Goal: Task Accomplishment & Management: Complete application form

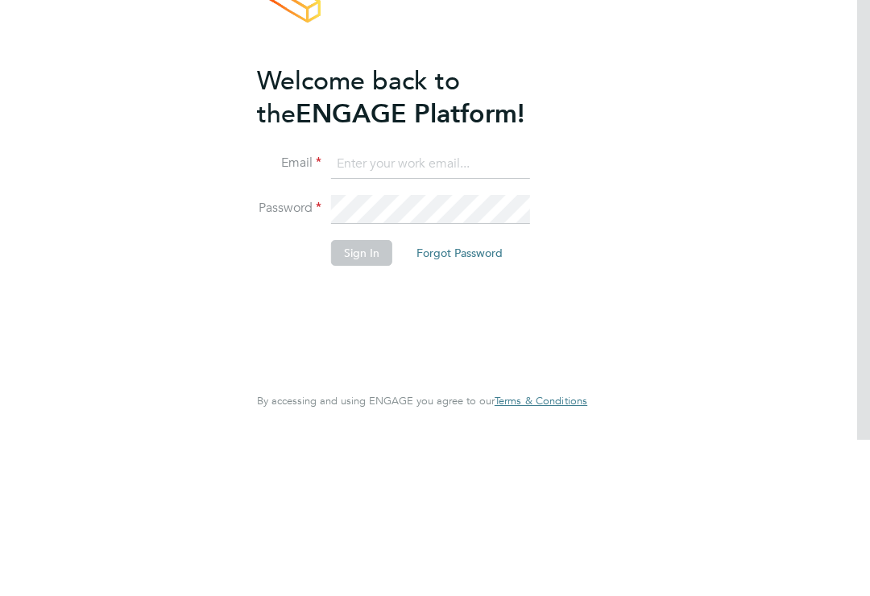
scroll to position [156, 0]
type input "joanne.carroll21@yahoo.com"
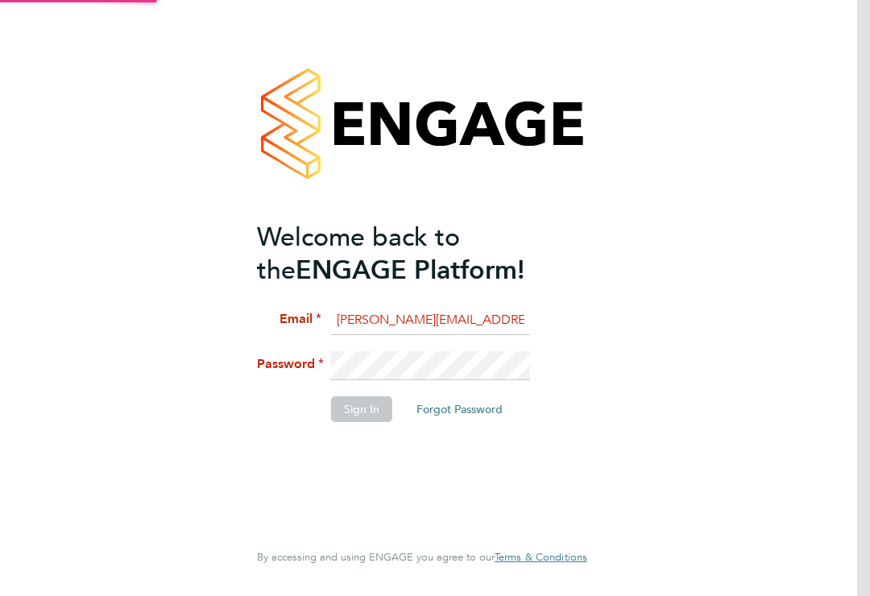
scroll to position [0, 0]
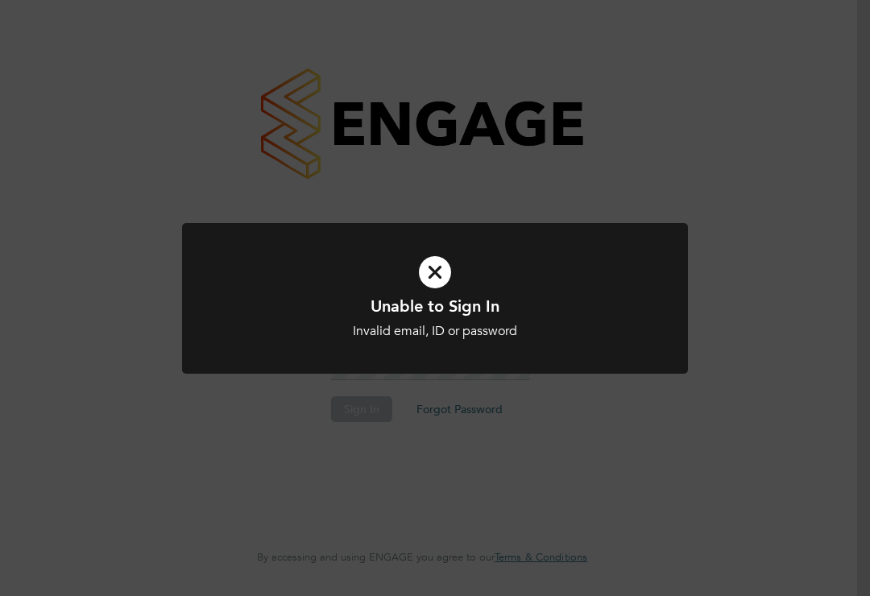
click at [438, 296] on h1 "Unable to Sign In" at bounding box center [434, 306] width 419 height 21
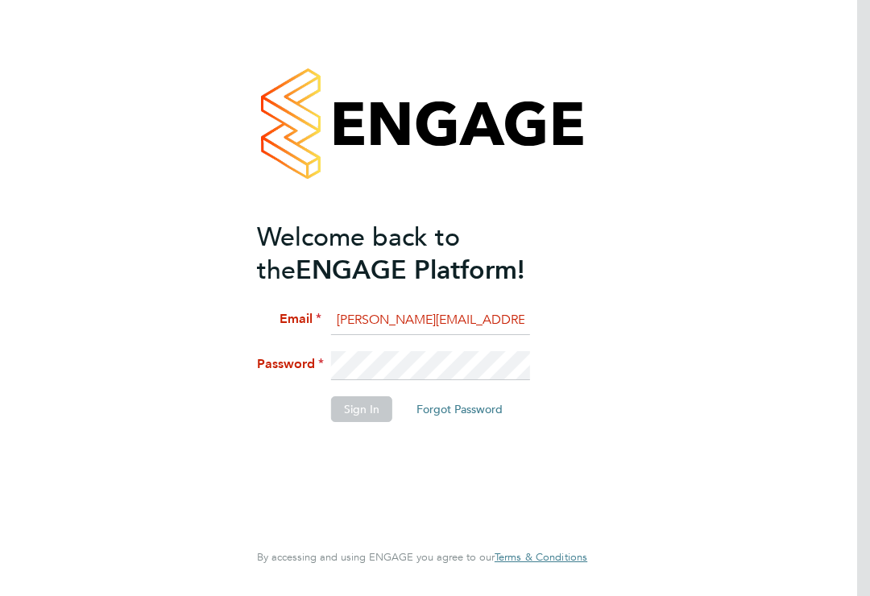
scroll to position [25, 0]
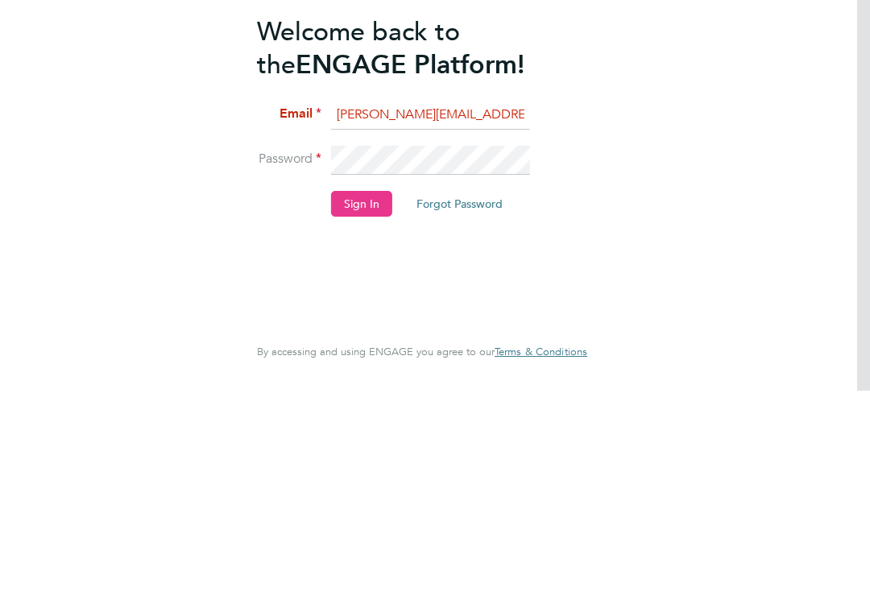
click at [374, 396] on button "Sign In" at bounding box center [361, 409] width 61 height 26
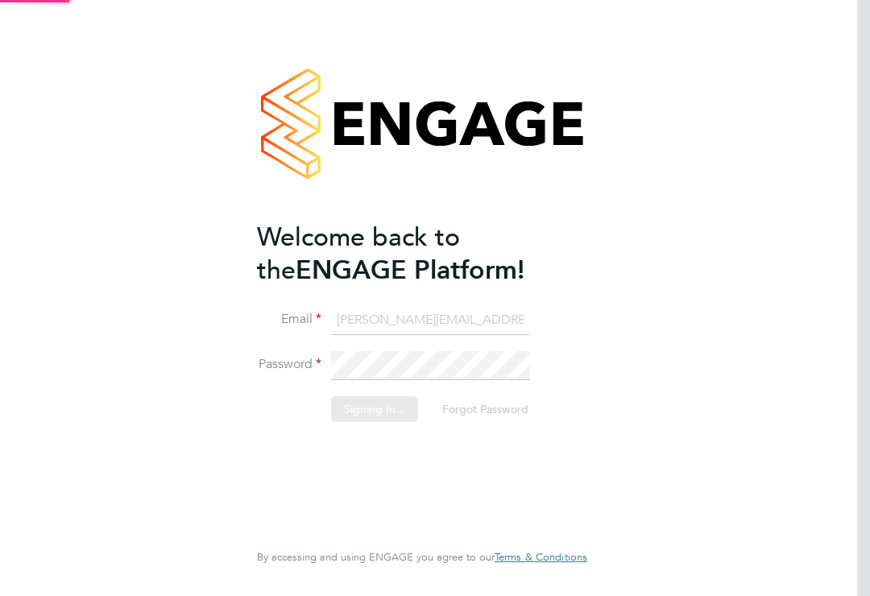
scroll to position [0, 0]
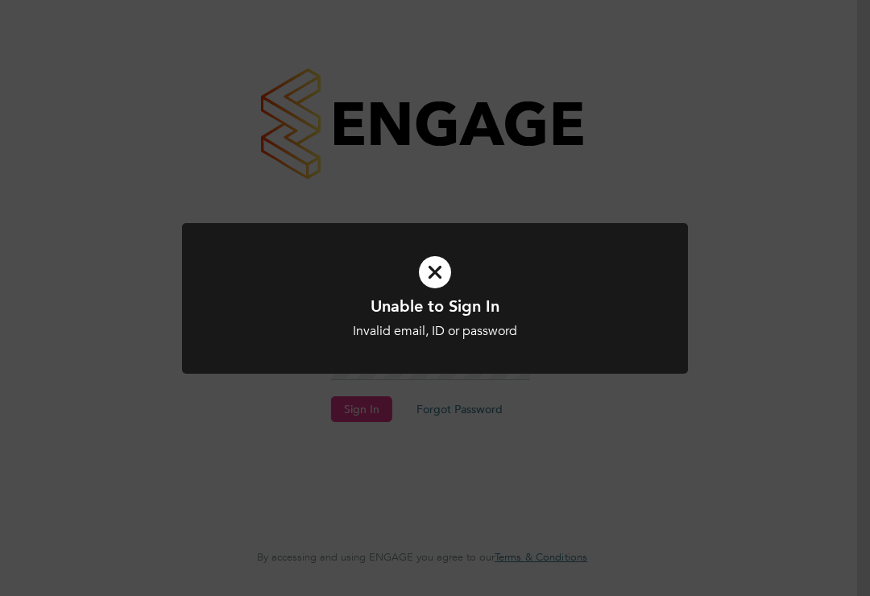
click at [444, 287] on icon at bounding box center [434, 272] width 419 height 63
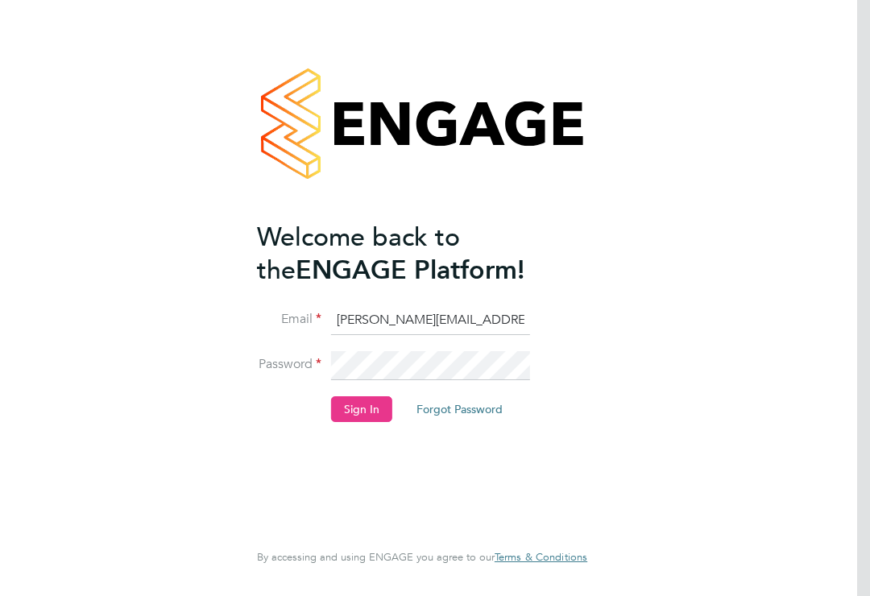
scroll to position [25, 0]
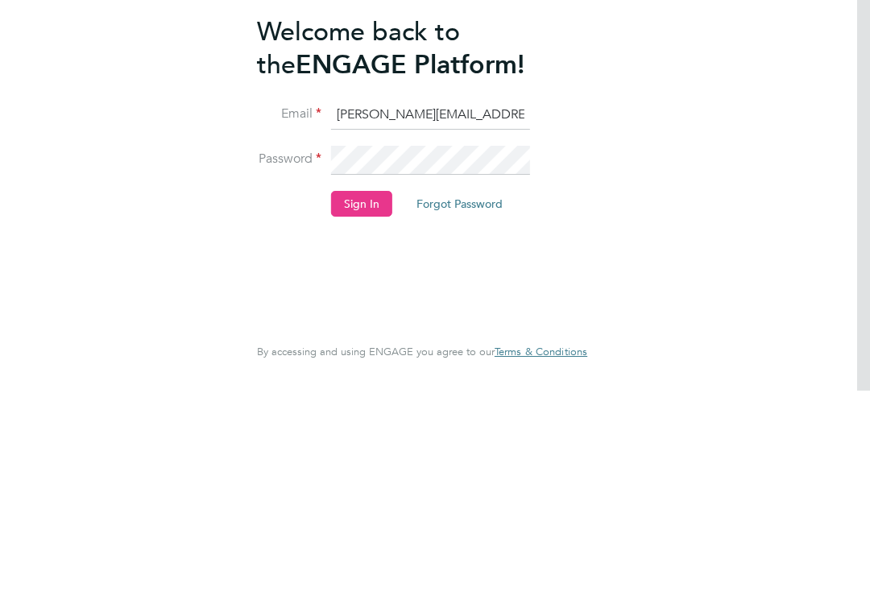
click at [358, 396] on button "Sign In" at bounding box center [361, 409] width 61 height 26
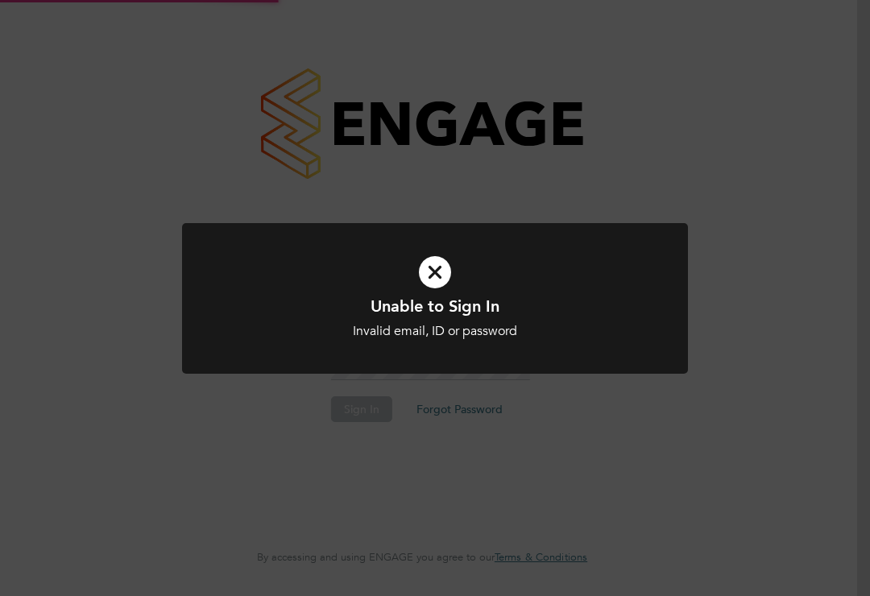
scroll to position [0, 0]
click at [428, 301] on h1 "Unable to Sign In" at bounding box center [434, 306] width 419 height 21
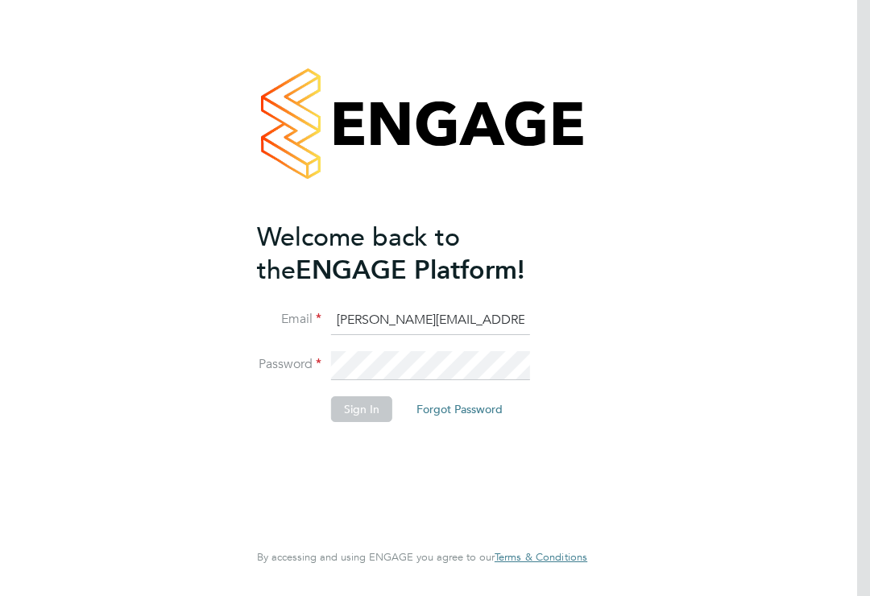
scroll to position [25, 0]
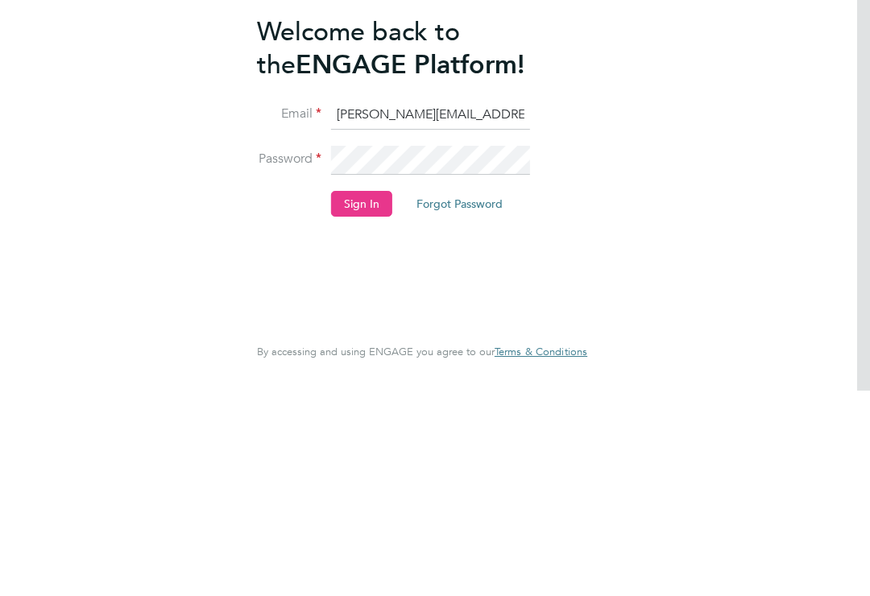
click at [362, 396] on button "Sign In" at bounding box center [361, 409] width 61 height 26
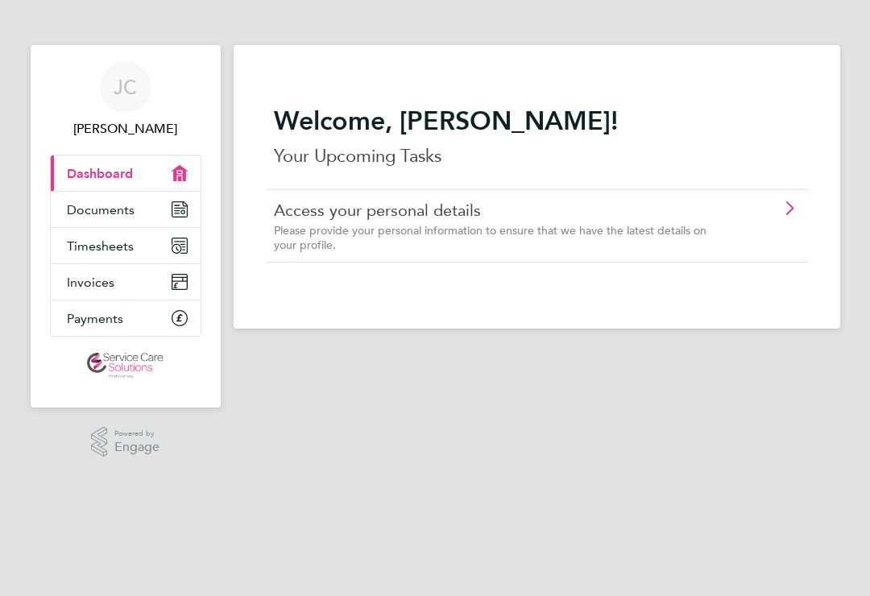
click at [90, 246] on span "Timesheets" at bounding box center [100, 245] width 67 height 15
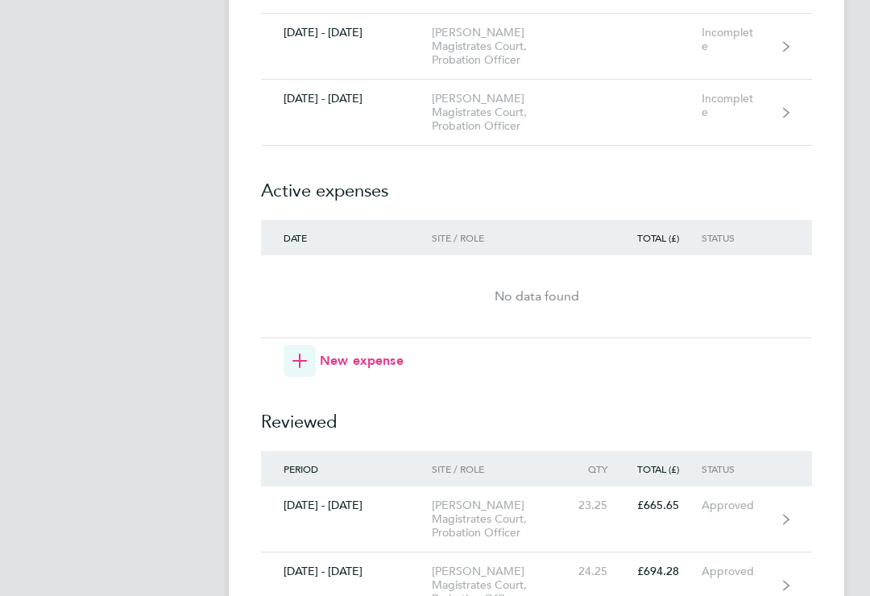
scroll to position [1593, 0]
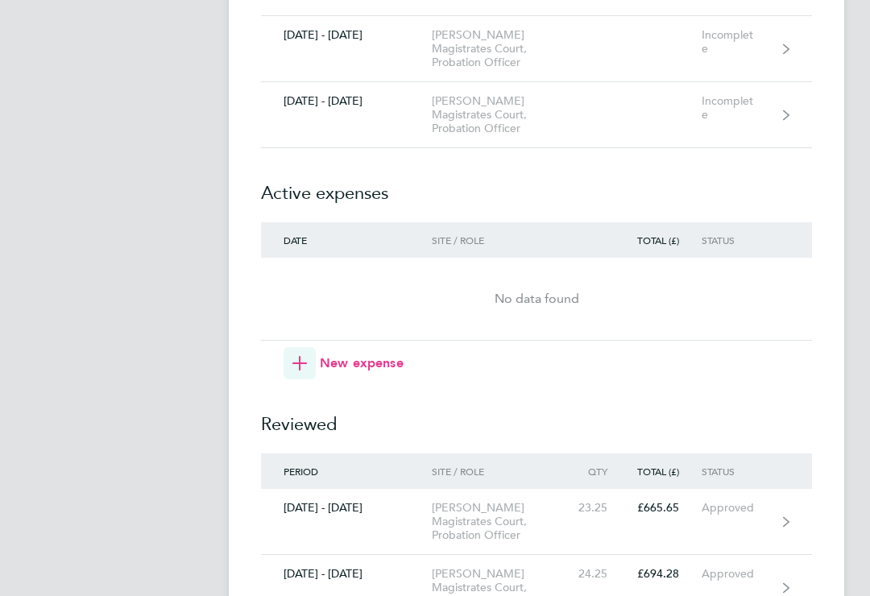
click at [784, 120] on icon at bounding box center [786, 115] width 6 height 10
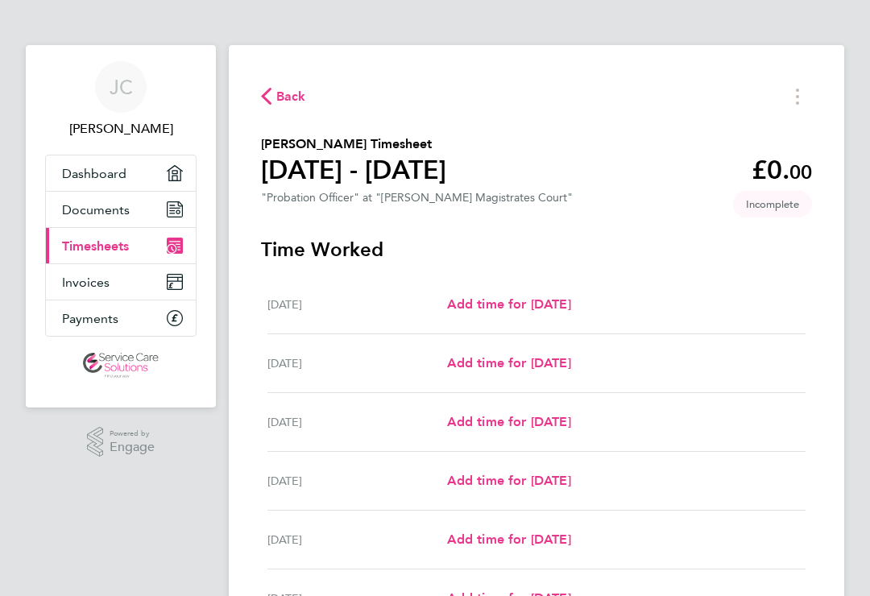
click at [496, 365] on span "Add time for [DATE]" at bounding box center [509, 362] width 124 height 15
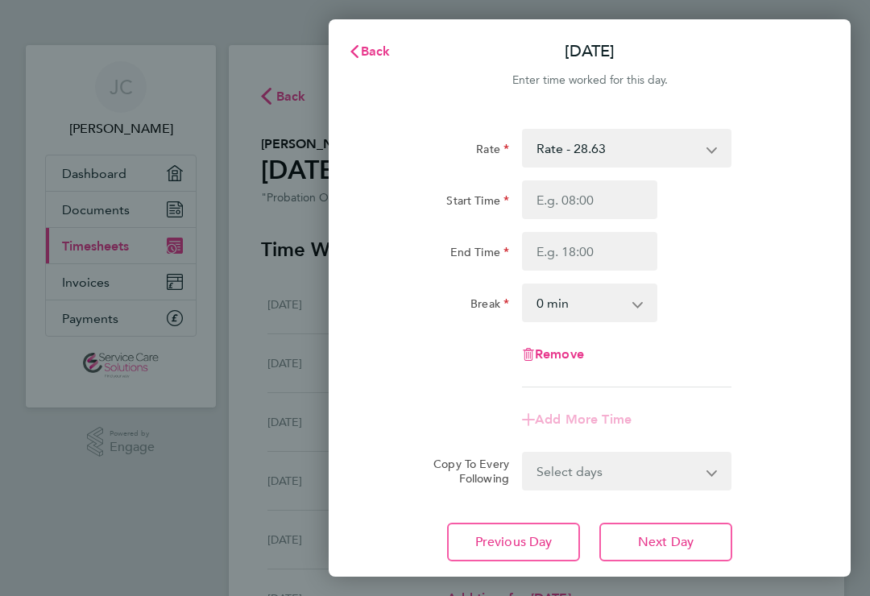
click at [540, 141] on select "Rate - 28.63 Standard Hourly - 26.45" at bounding box center [616, 147] width 187 height 35
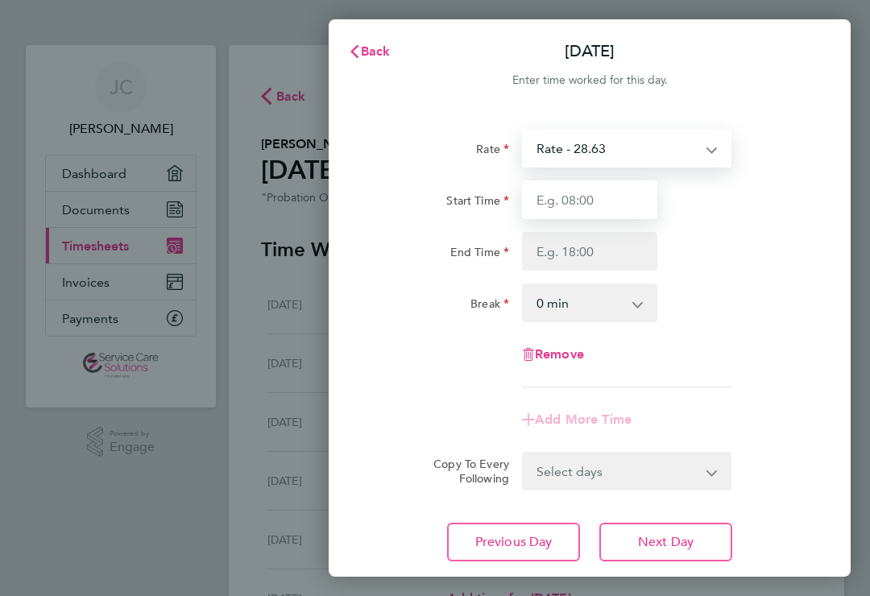
click at [537, 196] on input "Start Time" at bounding box center [589, 199] width 135 height 39
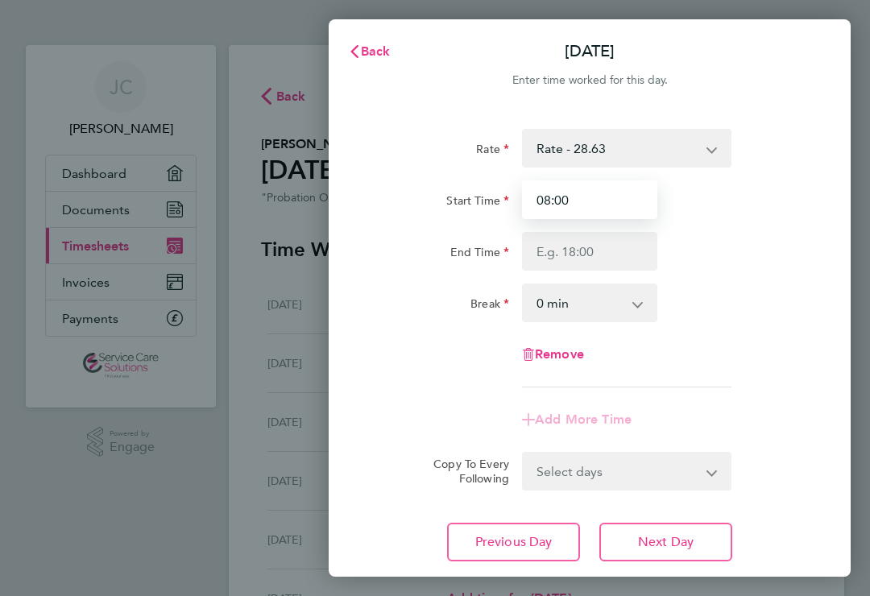
type input "08:00"
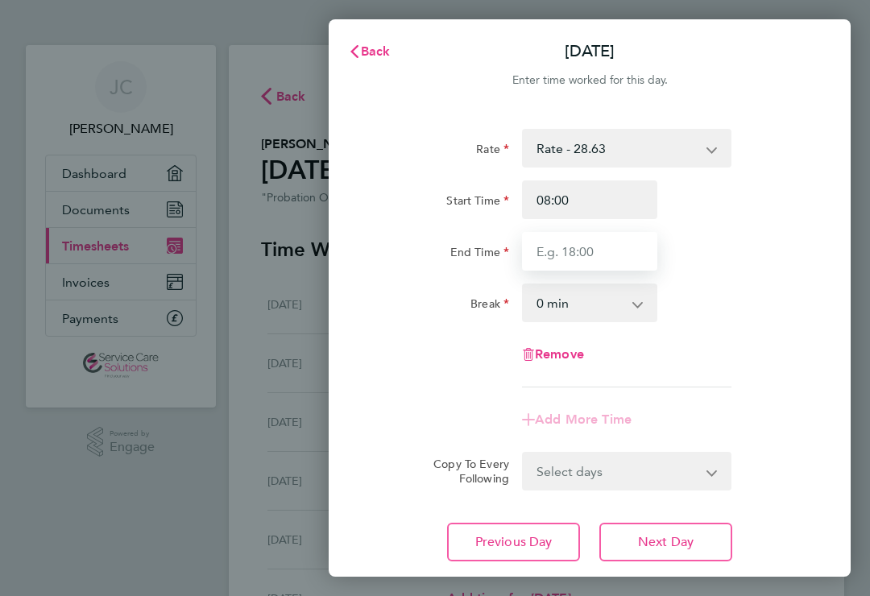
click at [537, 245] on input "End Time" at bounding box center [589, 251] width 135 height 39
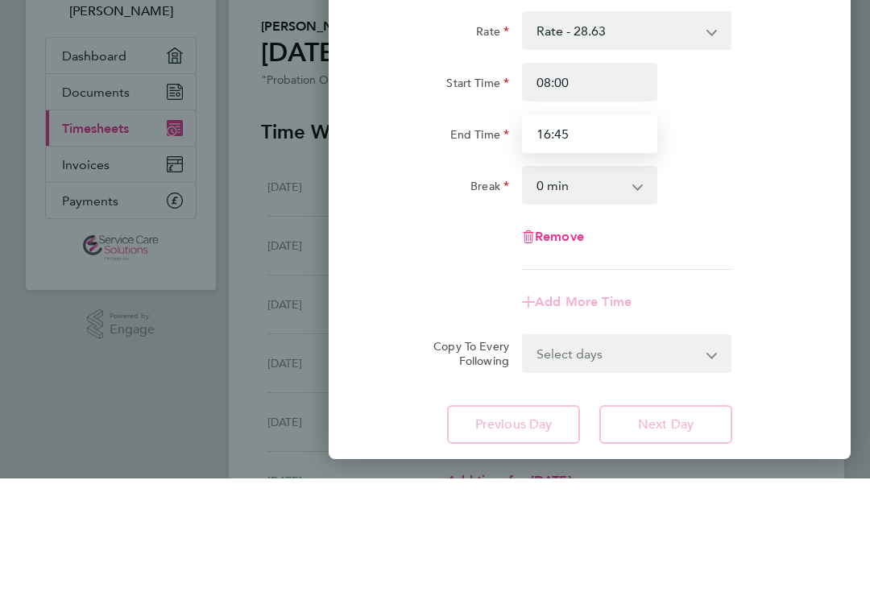
type input "16:45"
click at [540, 285] on select "0 min 15 min 30 min 45 min 60 min 75 min 90 min" at bounding box center [579, 302] width 113 height 35
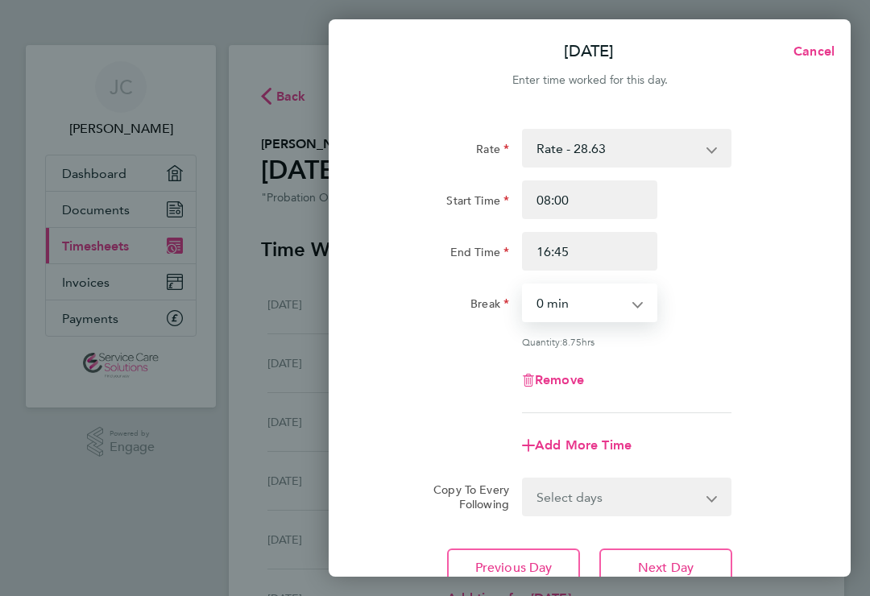
select select "30"
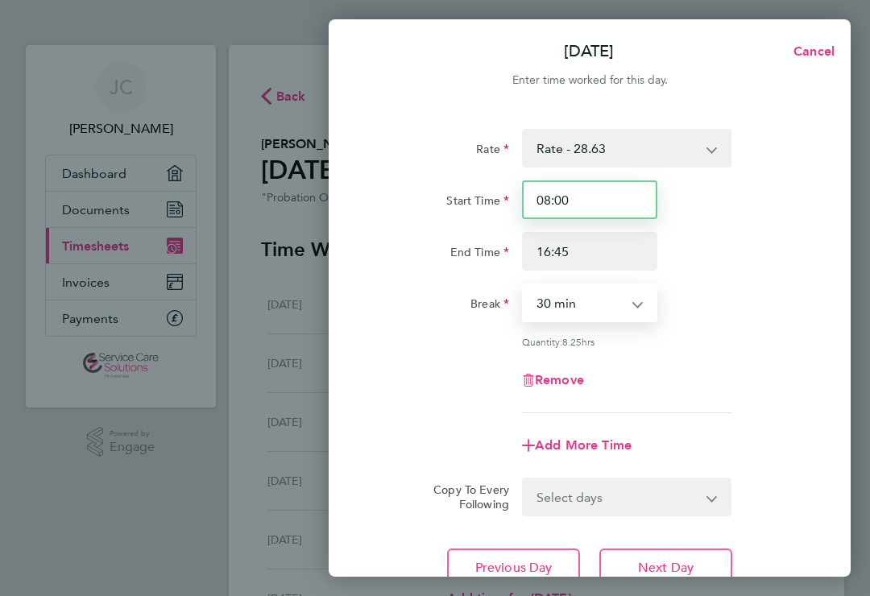
click at [569, 198] on input "08:00" at bounding box center [589, 199] width 135 height 39
type input "08:15"
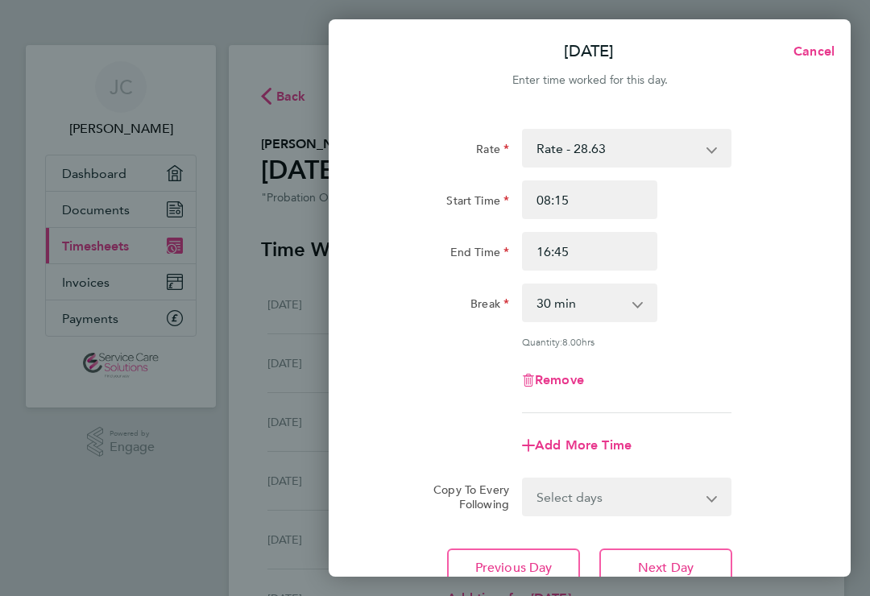
click at [640, 567] on span "Next Day" at bounding box center [666, 568] width 56 height 16
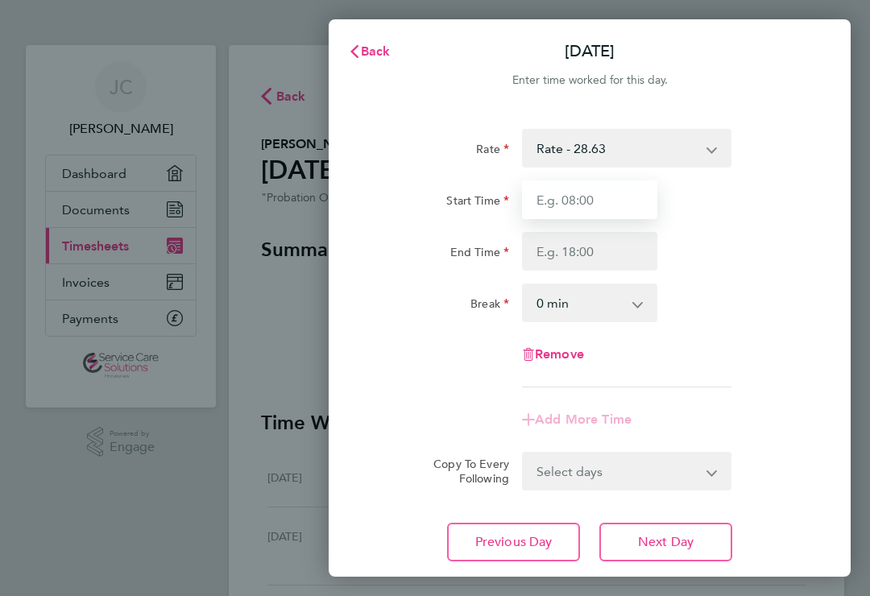
click at [538, 192] on input "Start Time" at bounding box center [589, 199] width 135 height 39
type input "08:30"
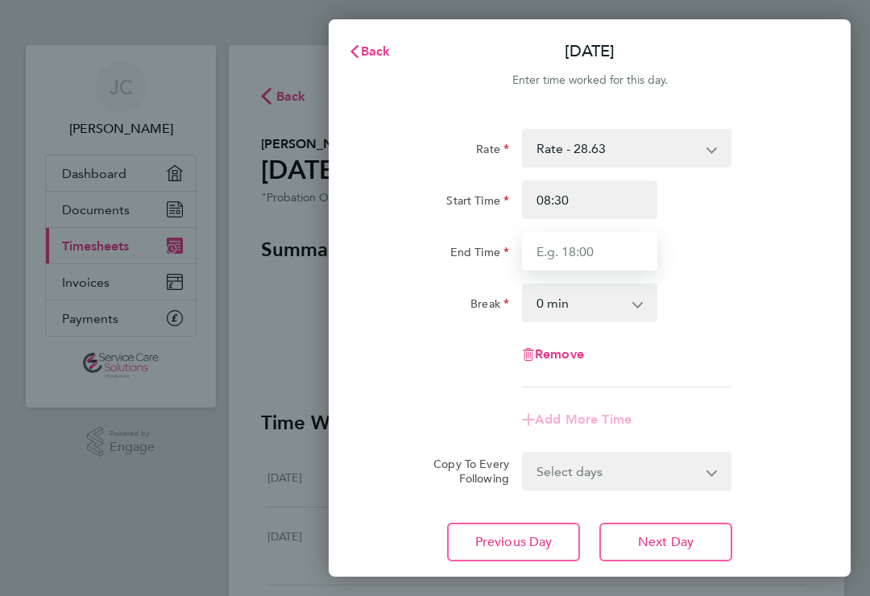
click at [549, 244] on input "End Time" at bounding box center [589, 251] width 135 height 39
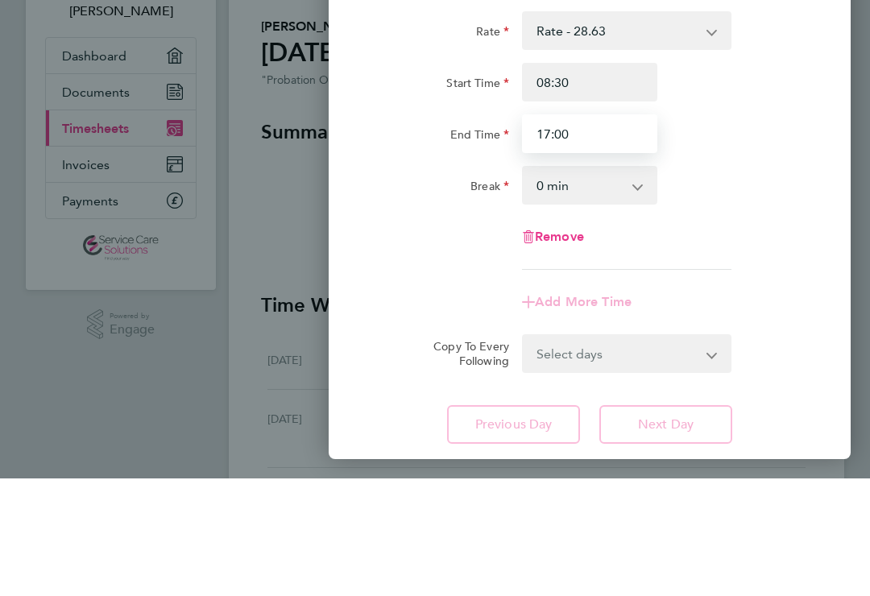
type input "17:00"
click at [539, 285] on select "0 min 15 min 30 min 45 min 60 min 75 min 90 min" at bounding box center [579, 302] width 113 height 35
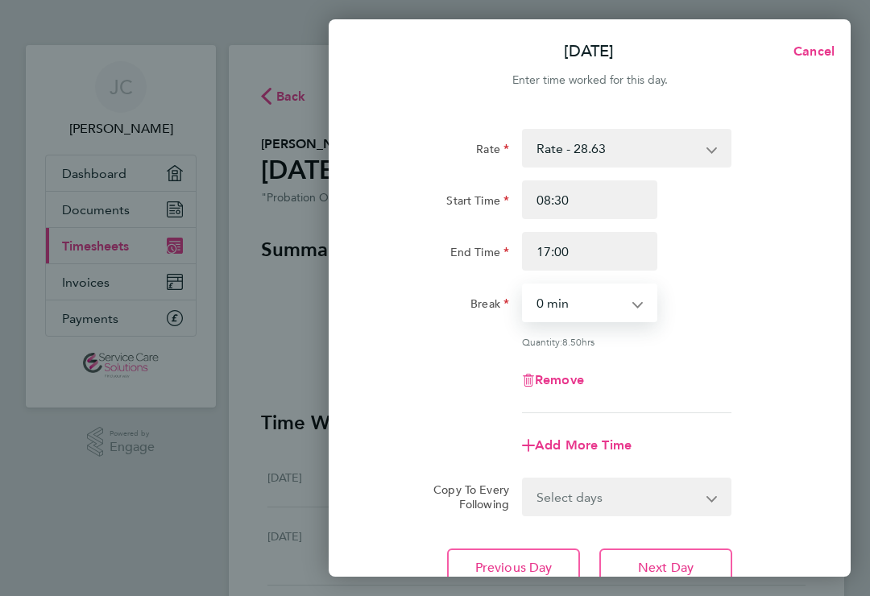
select select "30"
click at [631, 563] on button "Next Day" at bounding box center [665, 567] width 133 height 39
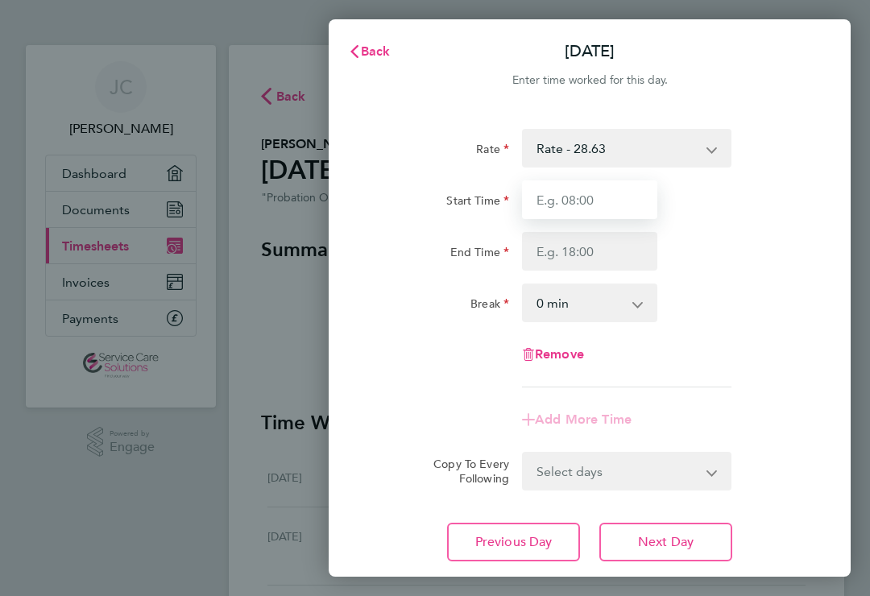
click at [541, 196] on input "Start Time" at bounding box center [589, 199] width 135 height 39
type input "08:00"
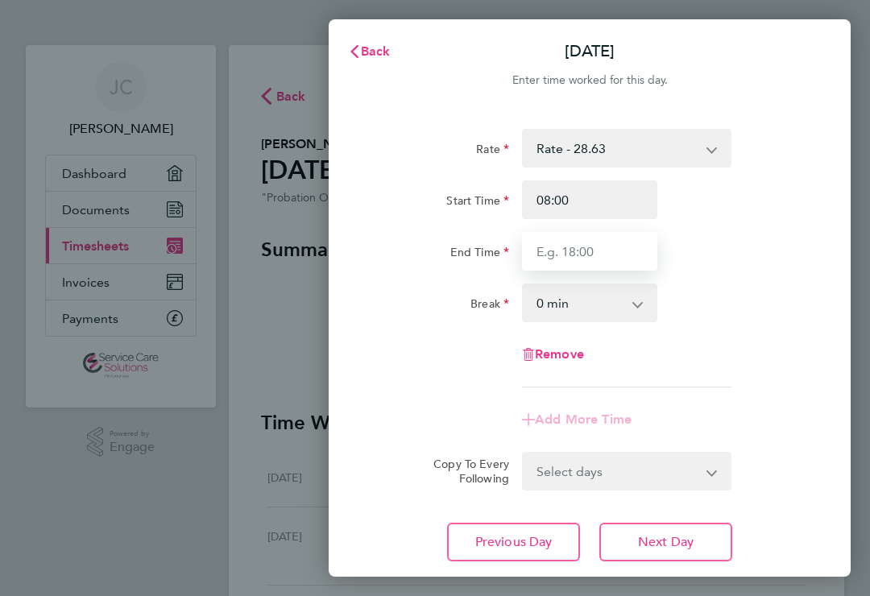
click at [545, 245] on input "End Time" at bounding box center [589, 251] width 135 height 39
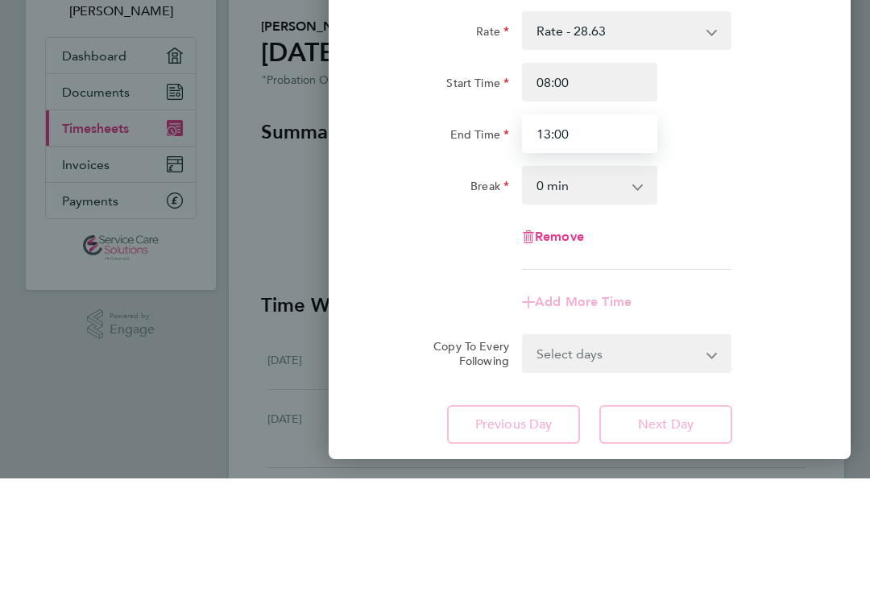
type input "13:00"
click at [541, 285] on select "0 min 15 min 30 min 45 min 60 min 75 min 90 min" at bounding box center [579, 302] width 113 height 35
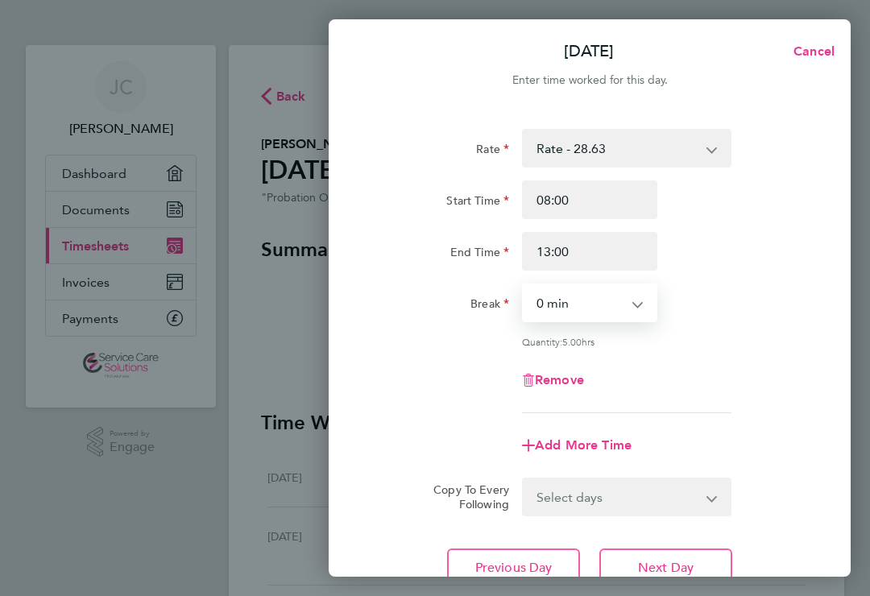
click at [626, 560] on button "Next Day" at bounding box center [665, 567] width 133 height 39
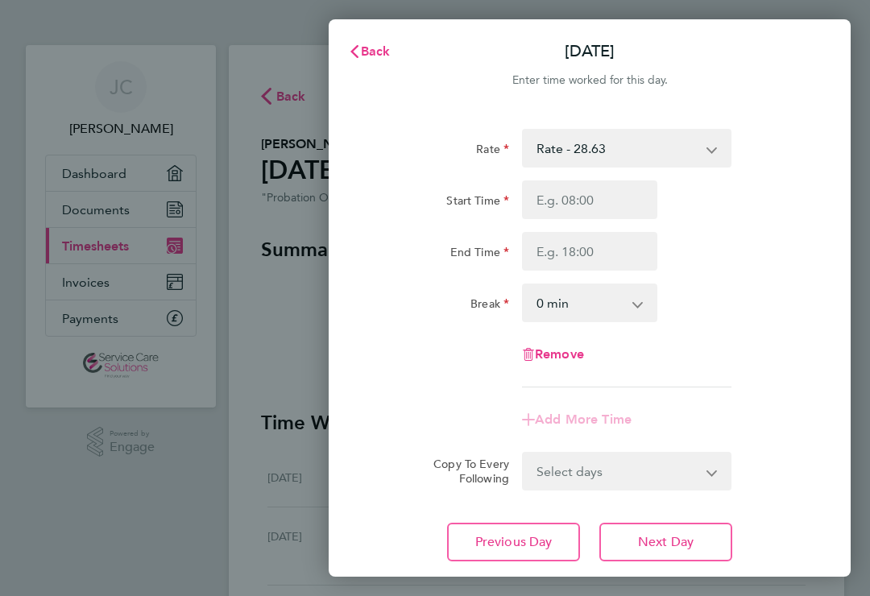
click at [362, 55] on span "Back" at bounding box center [376, 50] width 30 height 15
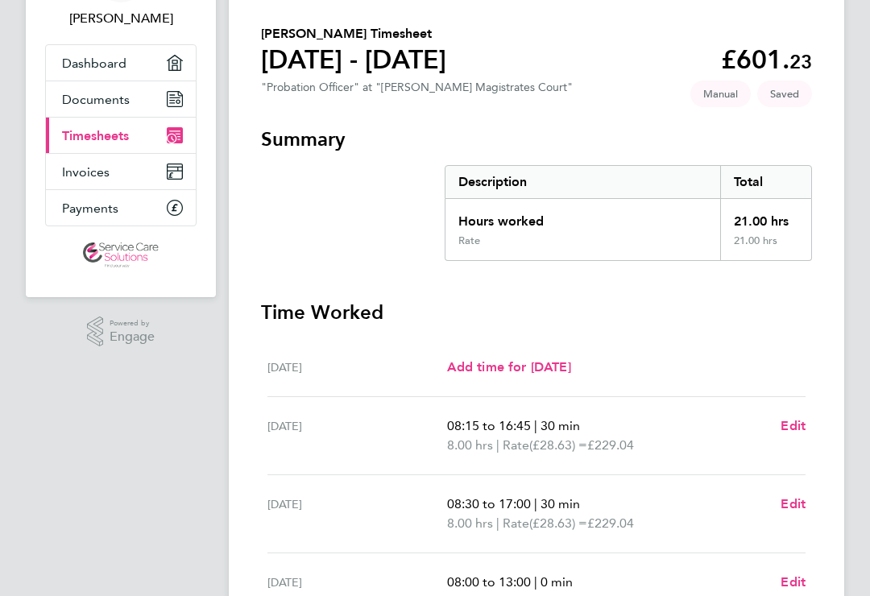
scroll to position [110, 0]
click at [792, 509] on span "Edit" at bounding box center [792, 503] width 25 height 15
select select "30"
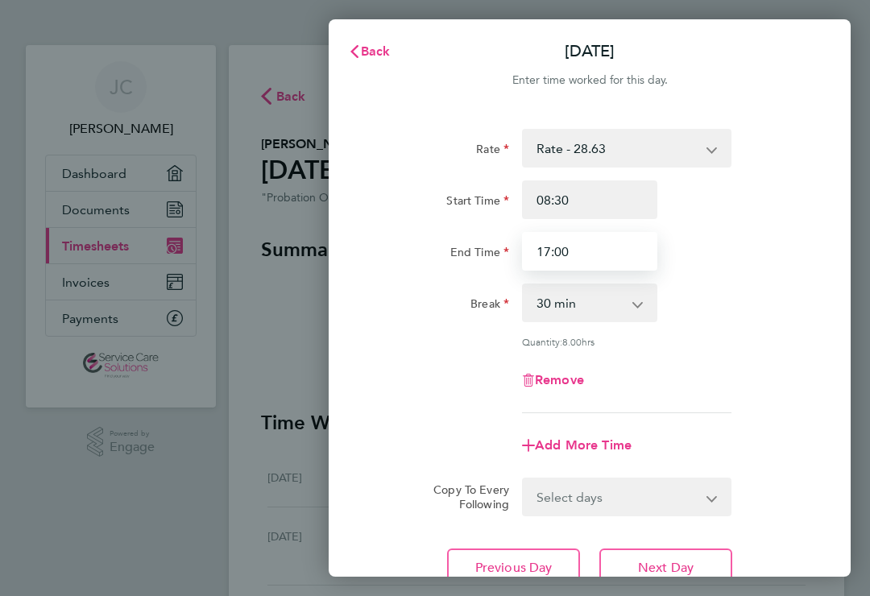
click at [587, 254] on input "17:00" at bounding box center [589, 251] width 135 height 39
type input "18:00"
click at [643, 565] on span "Next Day" at bounding box center [666, 568] width 56 height 16
click at [362, 57] on span "Back" at bounding box center [376, 50] width 30 height 15
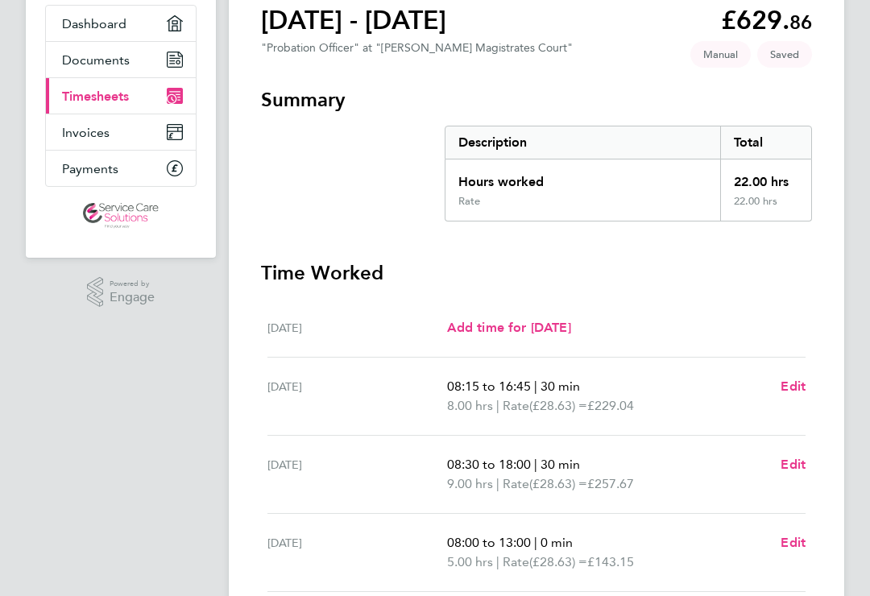
scroll to position [150, 0]
